Goal: Task Accomplishment & Management: Use online tool/utility

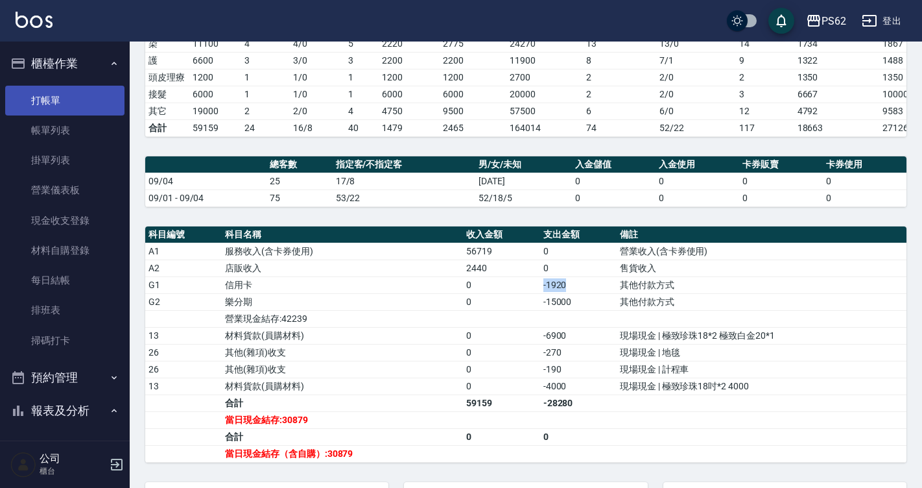
drag, startPoint x: 78, startPoint y: 101, endPoint x: 70, endPoint y: 95, distance: 9.4
click at [78, 101] on link "打帳單" at bounding box center [64, 101] width 119 height 30
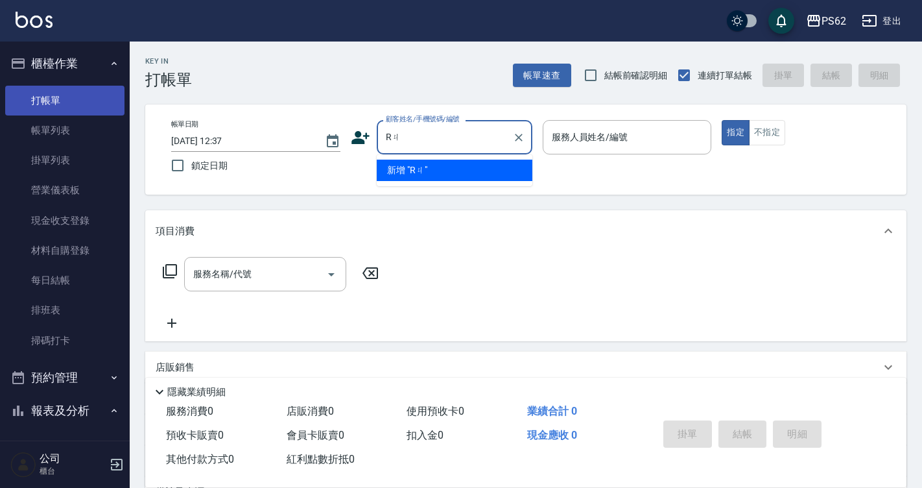
type input "R"
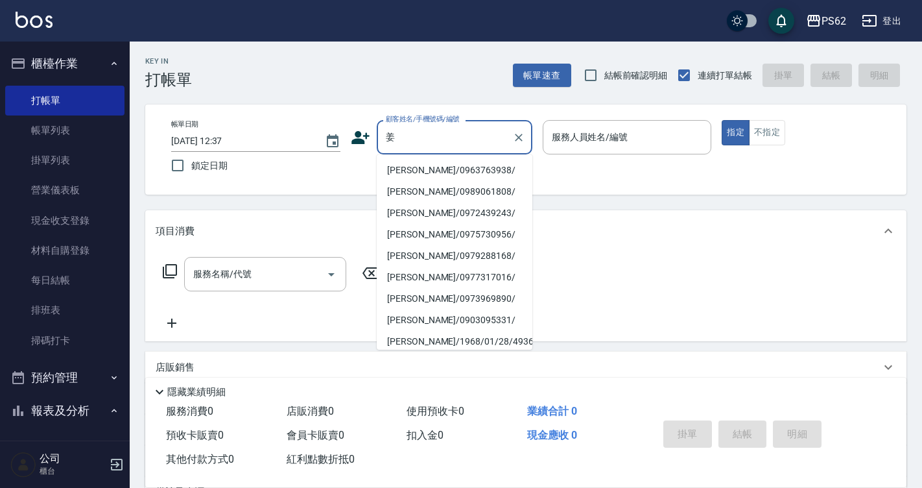
click at [426, 171] on li "[PERSON_NAME]/0963763938/" at bounding box center [455, 170] width 156 height 21
type input "[PERSON_NAME]/0963763938/"
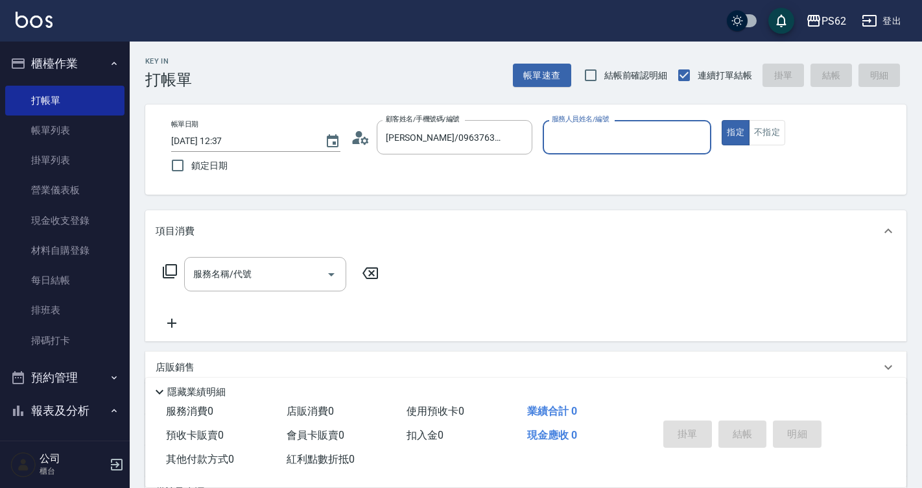
type input "[PERSON_NAME]-2"
click at [359, 141] on icon at bounding box center [356, 141] width 8 height 6
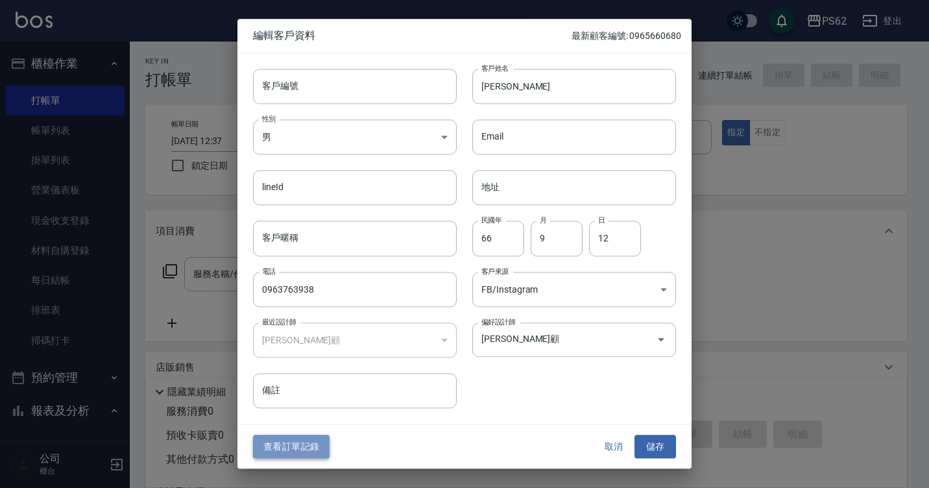
click at [278, 456] on button "查看訂單記錄" at bounding box center [291, 447] width 77 height 24
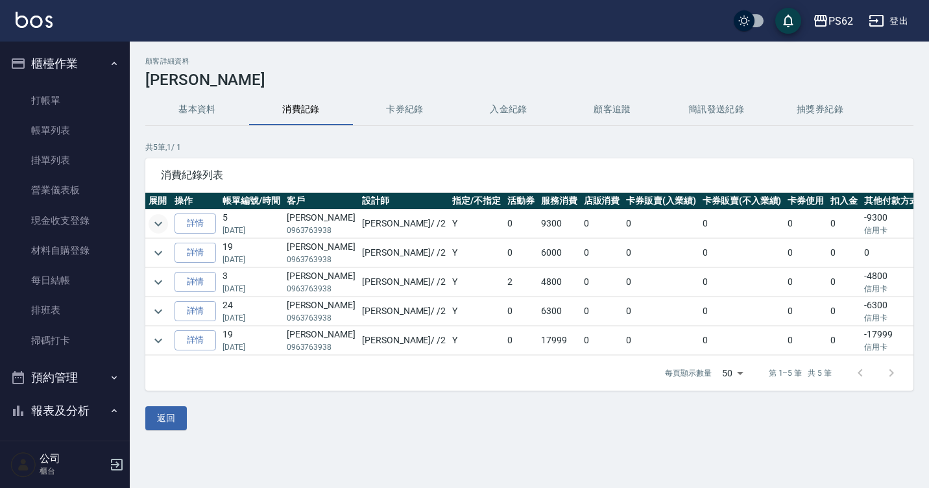
click at [158, 230] on icon "expand row" at bounding box center [158, 224] width 16 height 16
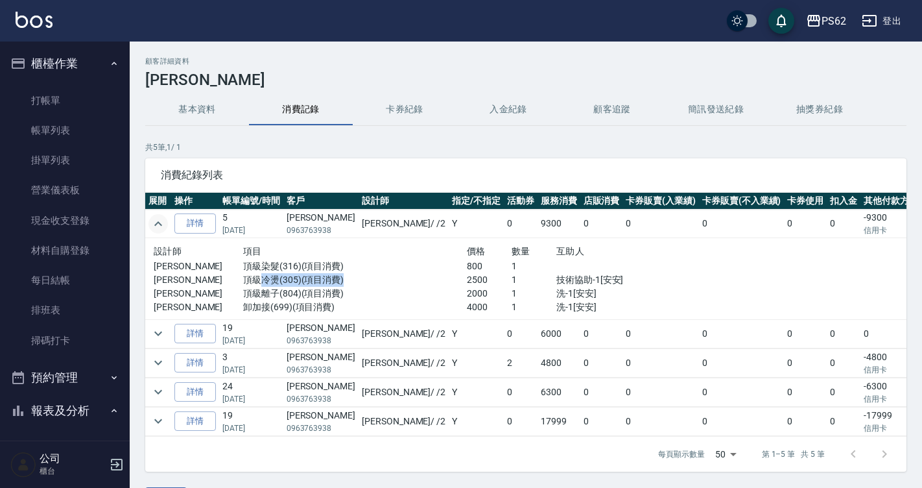
drag, startPoint x: 248, startPoint y: 280, endPoint x: 333, endPoint y: 280, distance: 85.6
click at [333, 280] on p "頂級冷燙(305)(項目消費)" at bounding box center [355, 280] width 224 height 14
click at [339, 282] on p "頂級冷燙(305)(項目消費)" at bounding box center [355, 280] width 224 height 14
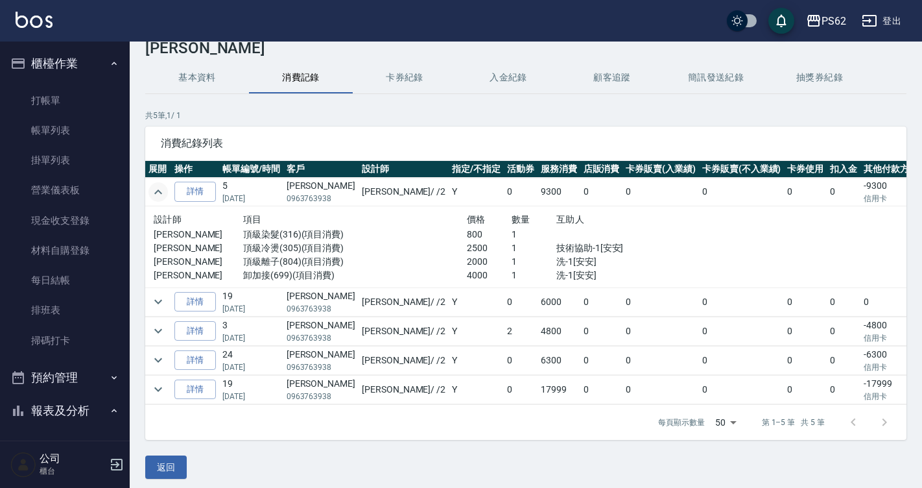
scroll to position [48, 0]
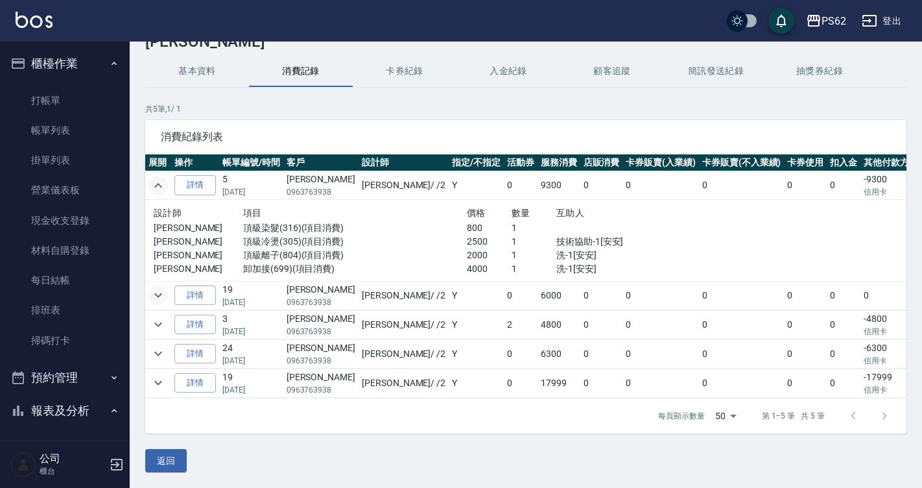
click at [163, 287] on icon "expand row" at bounding box center [158, 295] width 16 height 16
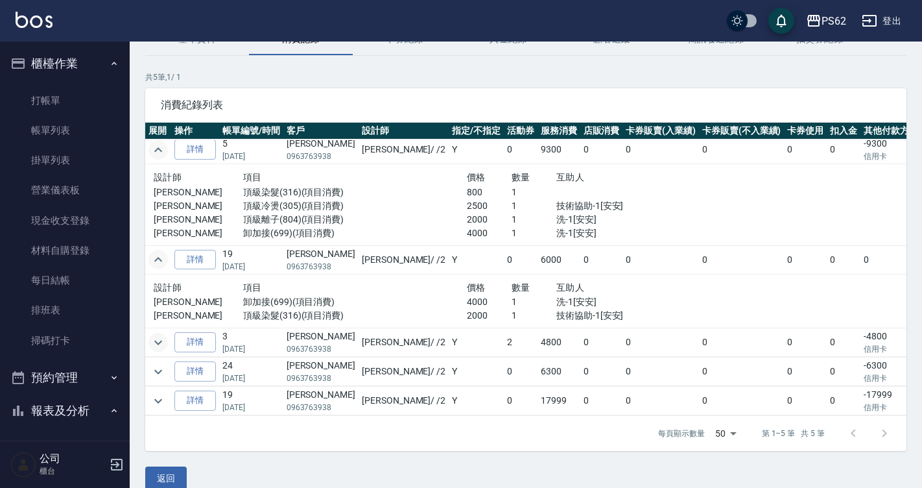
scroll to position [88, 0]
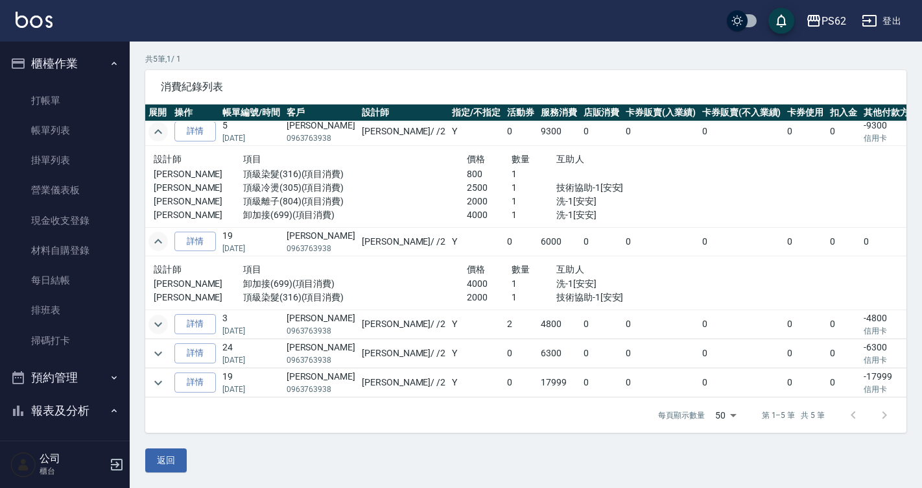
click at [161, 317] on icon "expand row" at bounding box center [158, 325] width 16 height 16
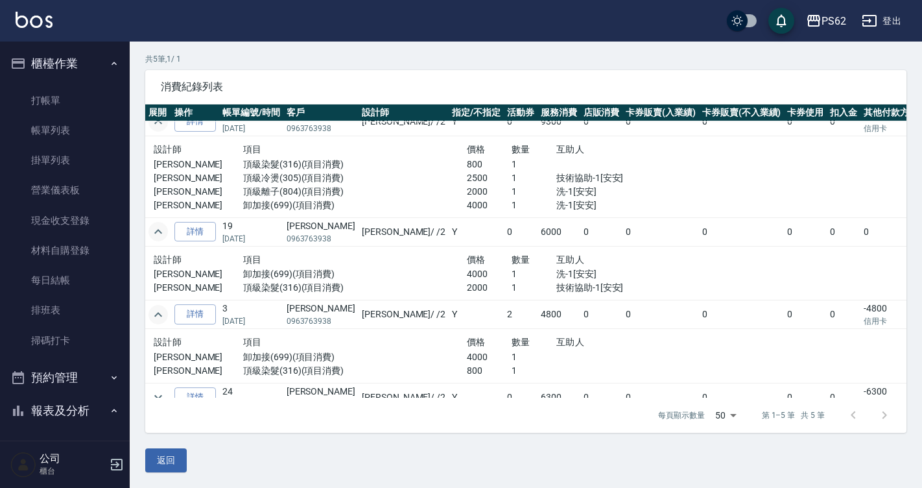
scroll to position [67, 0]
